Goal: Book appointment/travel/reservation

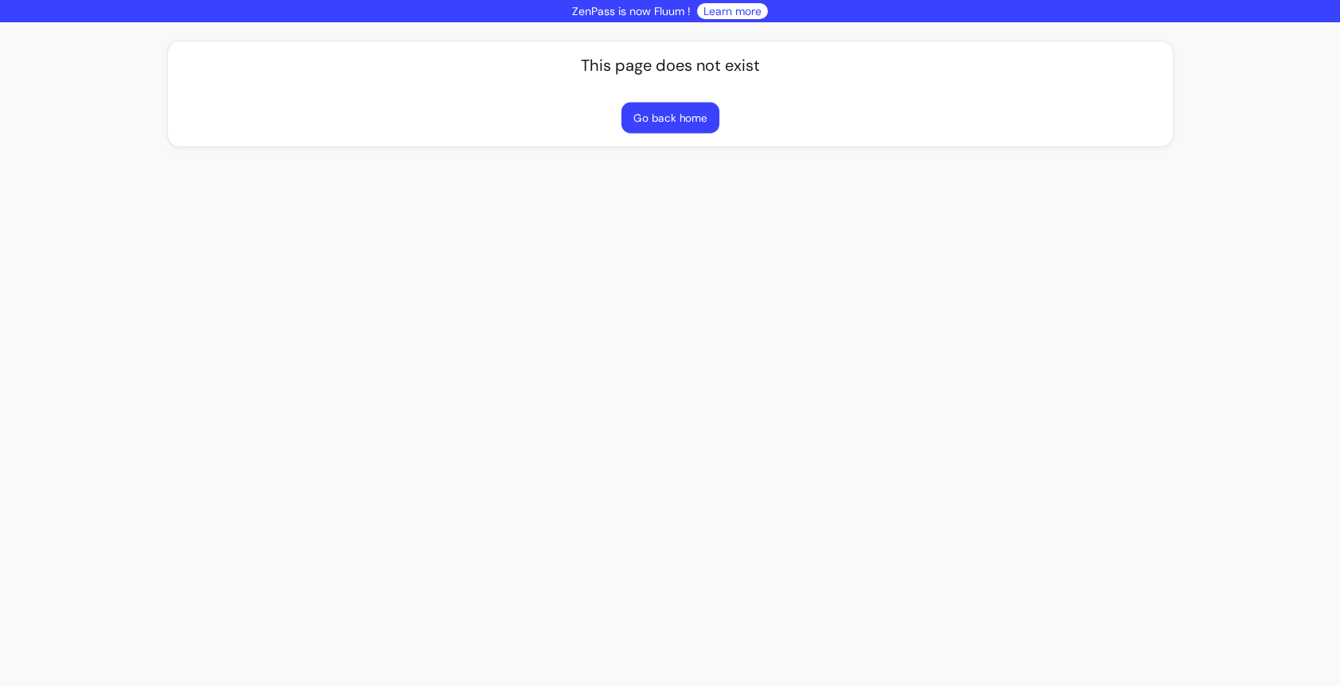
click at [680, 117] on button "Go back home" at bounding box center [670, 118] width 98 height 31
click at [662, 121] on button "Go back home" at bounding box center [670, 118] width 101 height 32
click at [639, 15] on p "ZenPass is now Fluum !" at bounding box center [631, 11] width 119 height 16
click at [720, 10] on link "Learn more" at bounding box center [733, 11] width 58 height 16
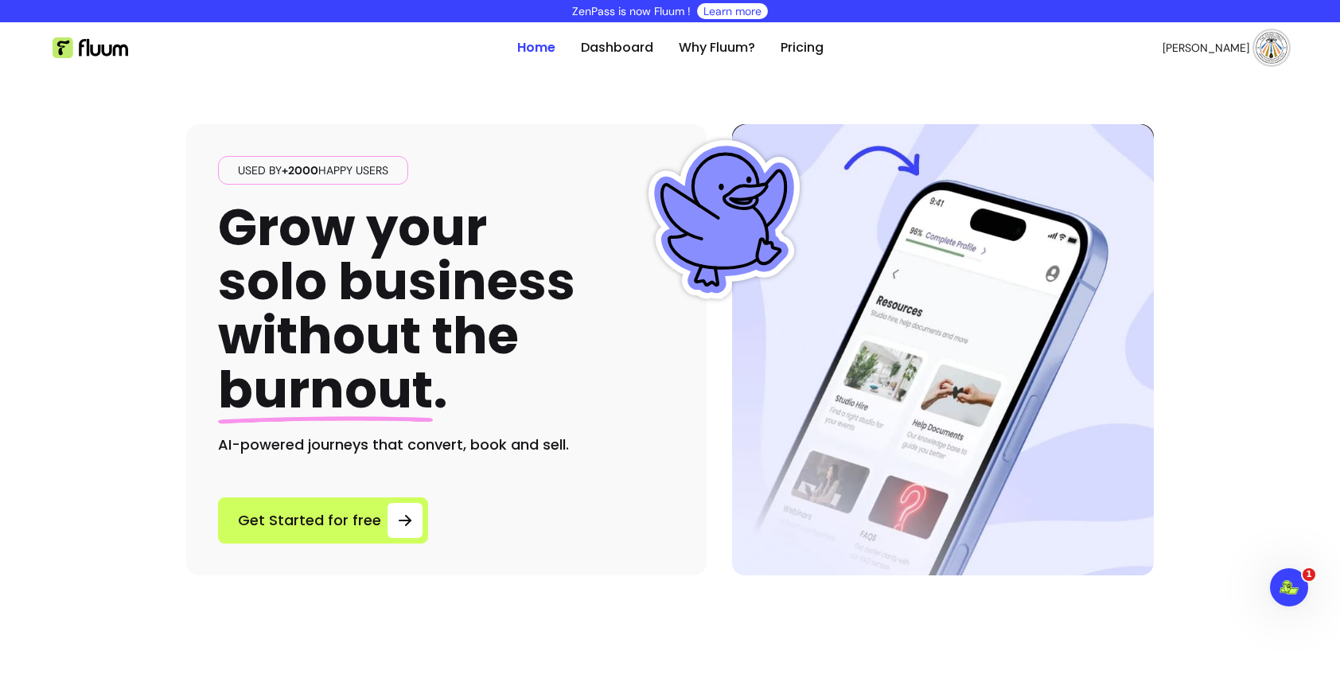
click at [1270, 48] on img at bounding box center [1272, 48] width 32 height 32
click at [1185, 81] on span "Dashboard" at bounding box center [1216, 88] width 116 height 16
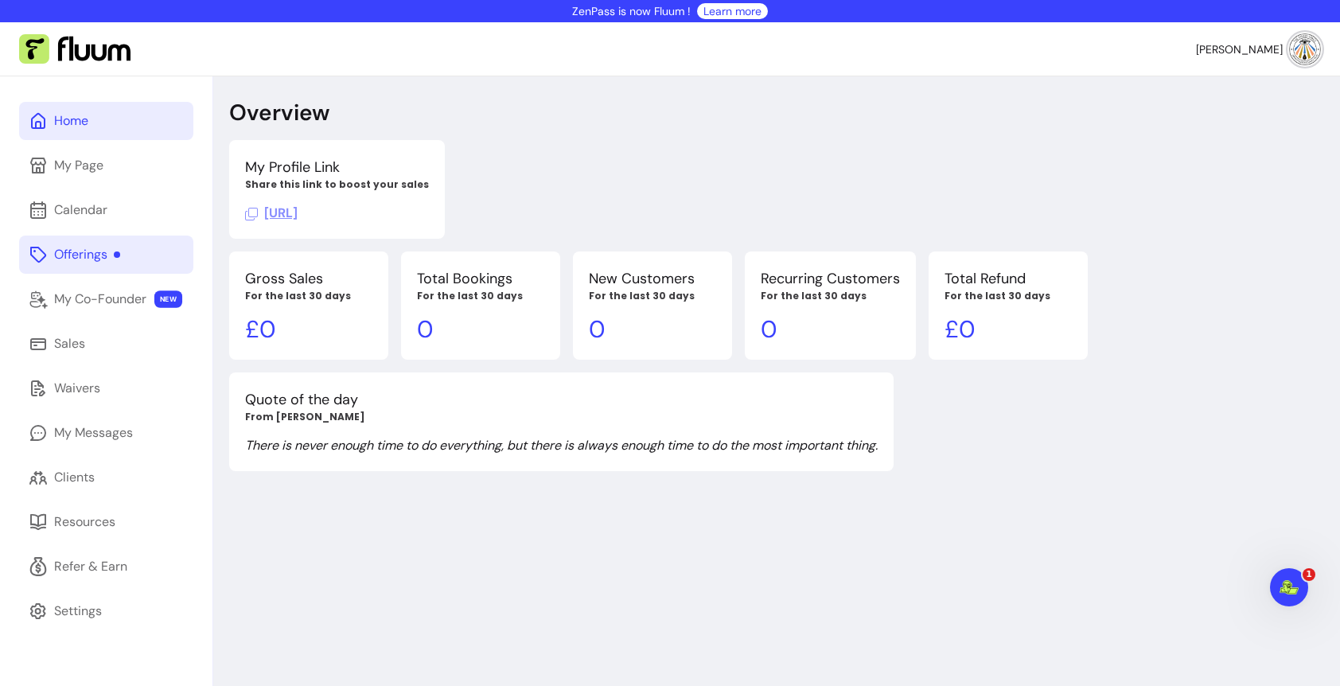
click at [93, 242] on link "Offerings" at bounding box center [106, 255] width 174 height 38
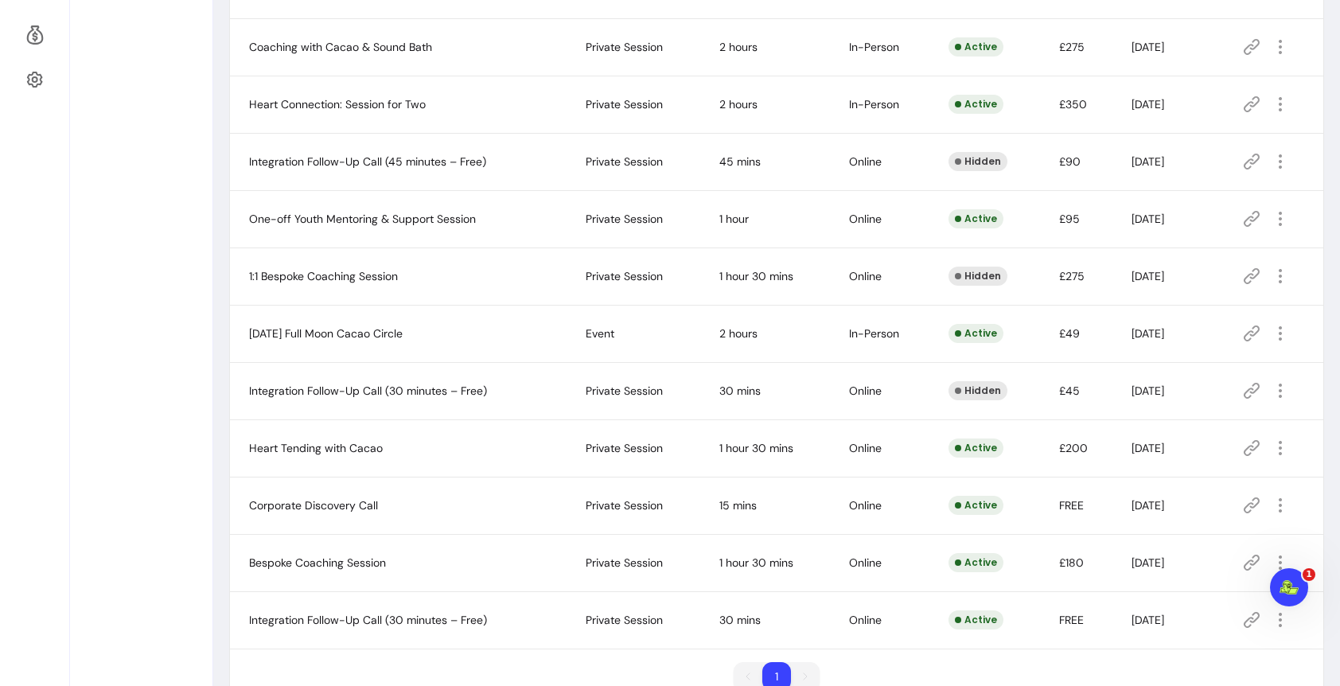
scroll to position [546, 0]
click at [1251, 328] on icon at bounding box center [1252, 331] width 19 height 19
